Goal: Task Accomplishment & Management: Manage account settings

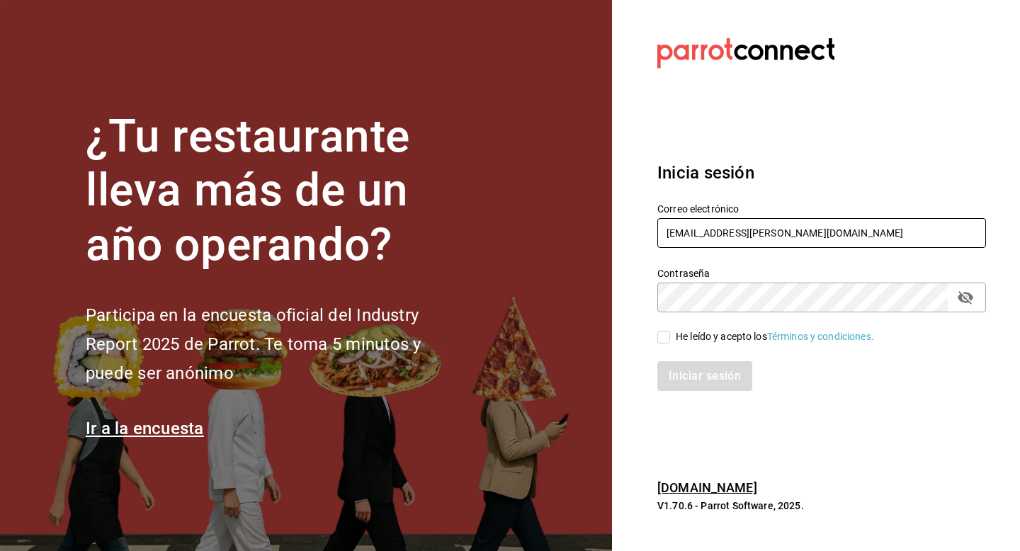
drag, startPoint x: 825, startPoint y: 236, endPoint x: 668, endPoint y: 226, distance: 157.5
click at [666, 226] on input "[EMAIL_ADDRESS][PERSON_NAME][DOMAIN_NAME]" at bounding box center [821, 233] width 329 height 30
type input "[EMAIL_ADDRESS][DOMAIN_NAME]"
click at [715, 337] on div "He leído y acepto los Términos y condiciones." at bounding box center [775, 336] width 198 height 15
click at [670, 337] on input "He leído y acepto los Términos y condiciones." at bounding box center [663, 337] width 13 height 13
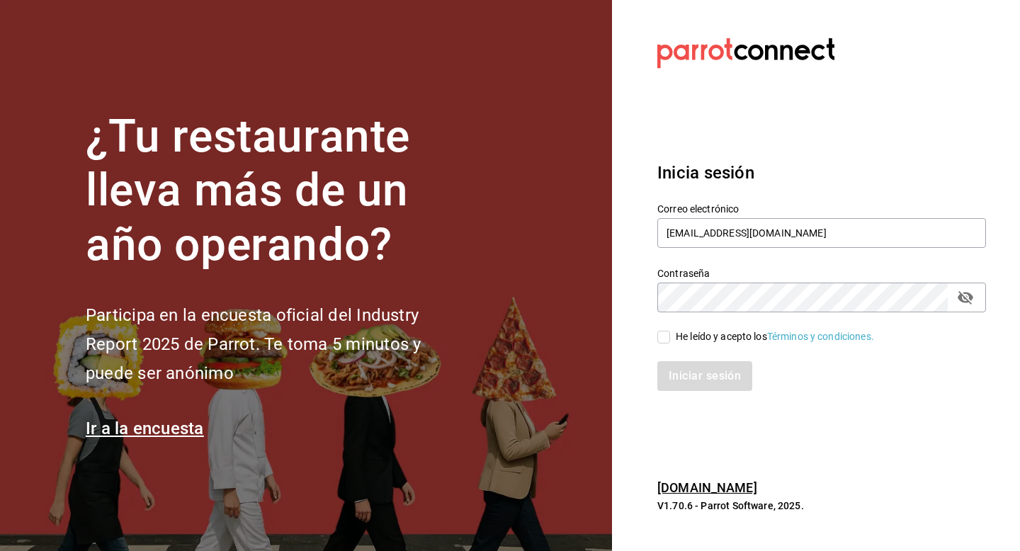
checkbox input "true"
click at [721, 385] on button "Iniciar sesión" at bounding box center [705, 376] width 96 height 30
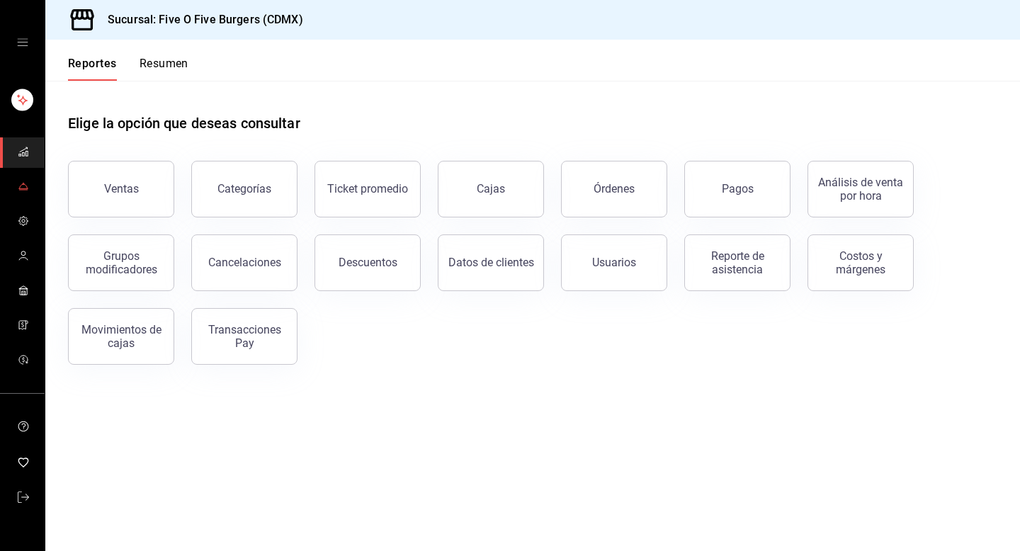
click at [18, 193] on span "mailbox folders" at bounding box center [23, 187] width 11 height 19
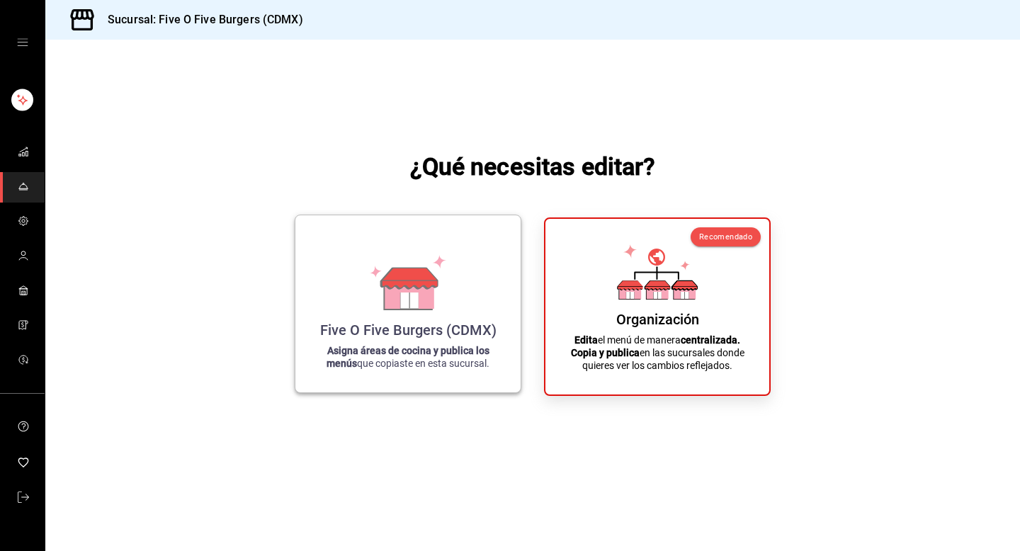
click at [343, 324] on div "Five O Five Burgers (CDMX)" at bounding box center [408, 329] width 176 height 17
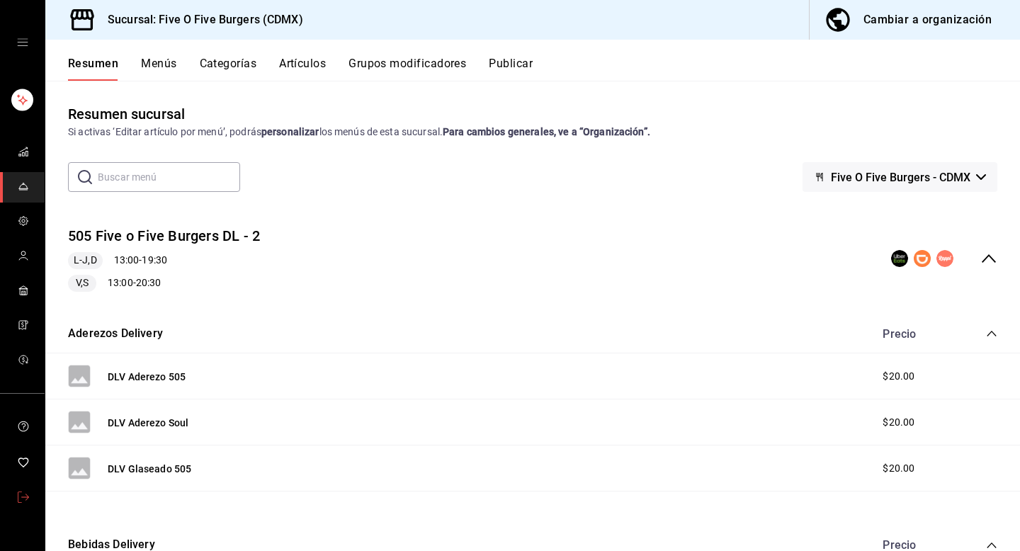
click at [19, 484] on link "mailbox folders" at bounding box center [22, 498] width 45 height 30
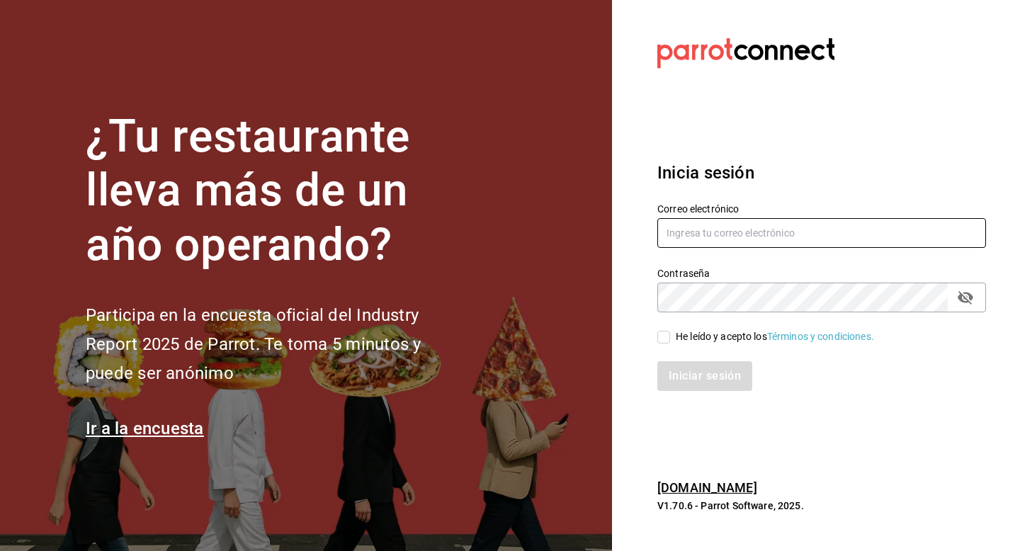
type input "[EMAIL_ADDRESS][DOMAIN_NAME]"
